Goal: Find specific page/section: Find specific page/section

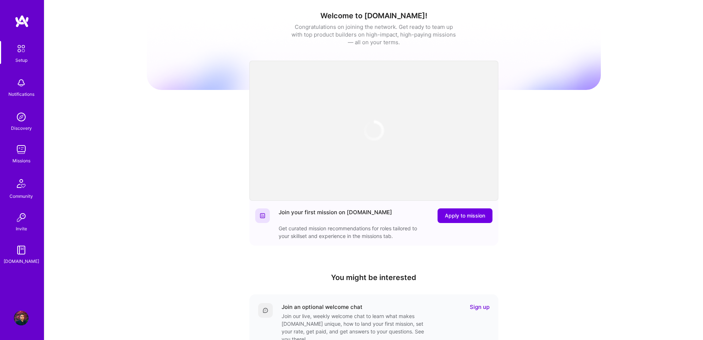
click at [25, 146] on img at bounding box center [21, 149] width 15 height 15
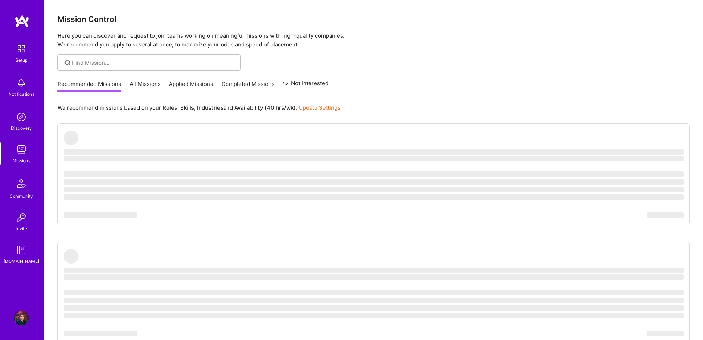
click at [148, 81] on link "All Missions" at bounding box center [145, 86] width 31 height 12
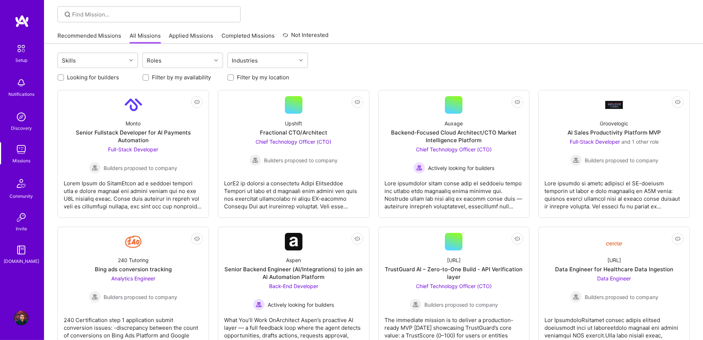
scroll to position [51, 0]
